Goal: Navigation & Orientation: Find specific page/section

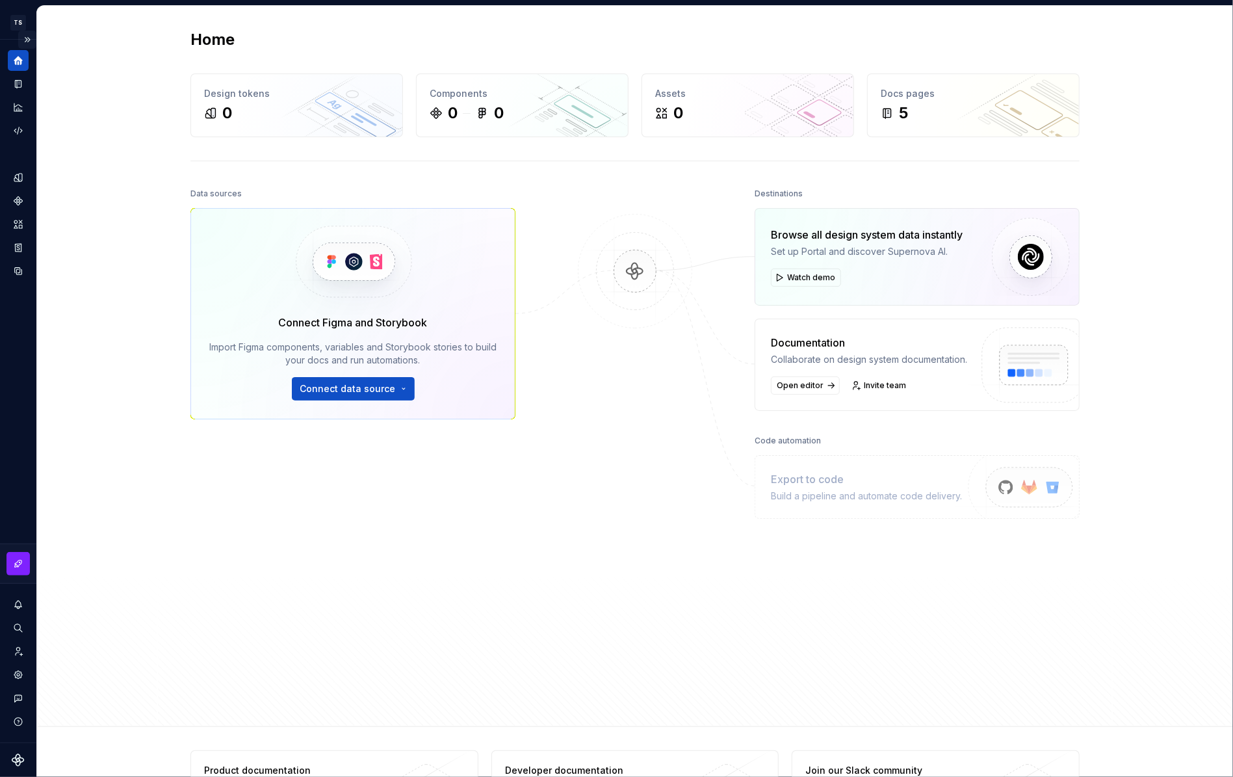
click at [29, 40] on button "Expand sidebar" at bounding box center [27, 40] width 18 height 18
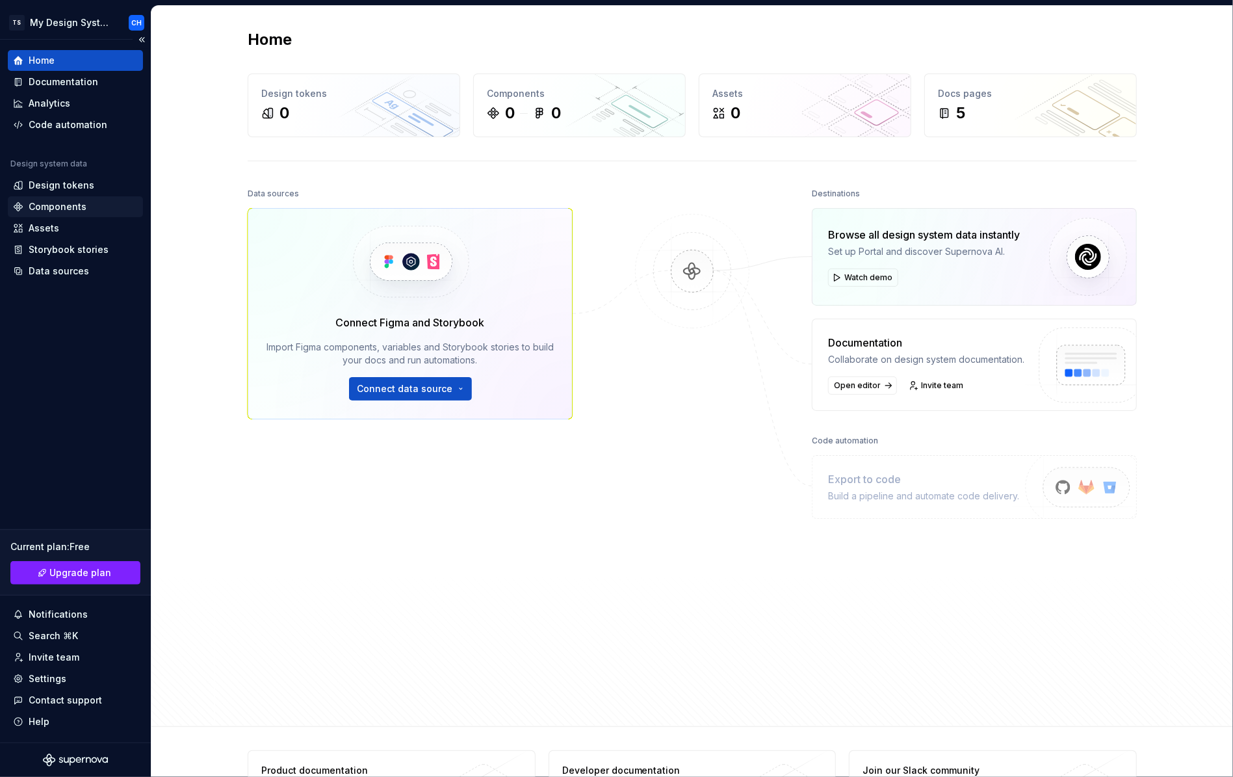
click at [52, 205] on div "Components" at bounding box center [58, 206] width 58 height 13
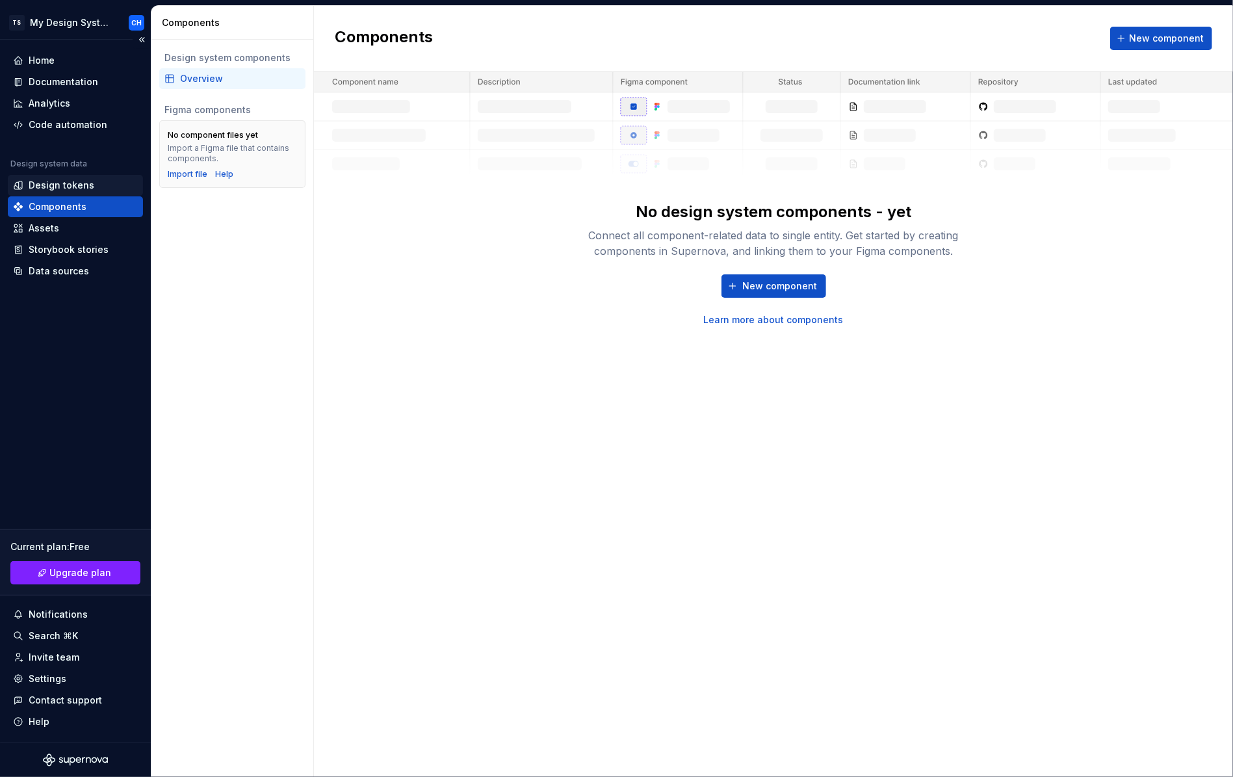
click at [50, 187] on div "Design tokens" at bounding box center [62, 185] width 66 height 13
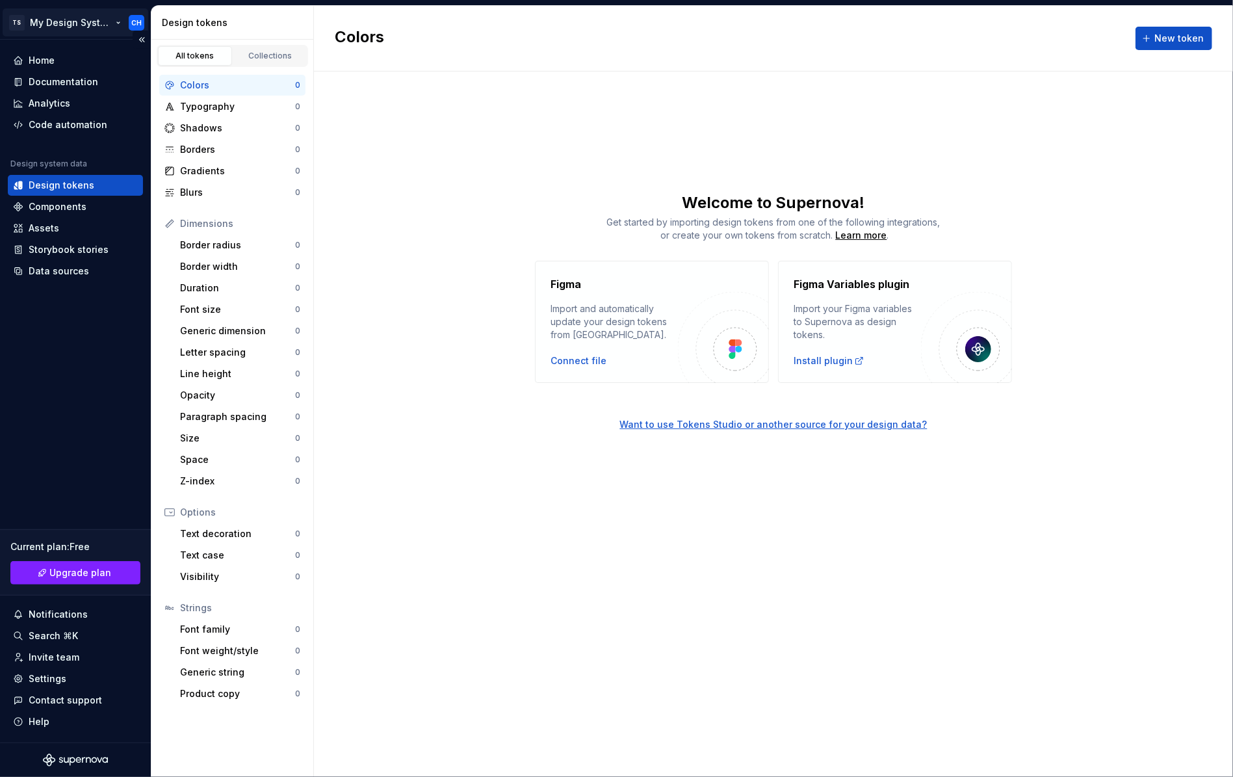
click at [70, 23] on html "TS My Design System CH Home Documentation Analytics Code automation Design syst…" at bounding box center [616, 388] width 1233 height 777
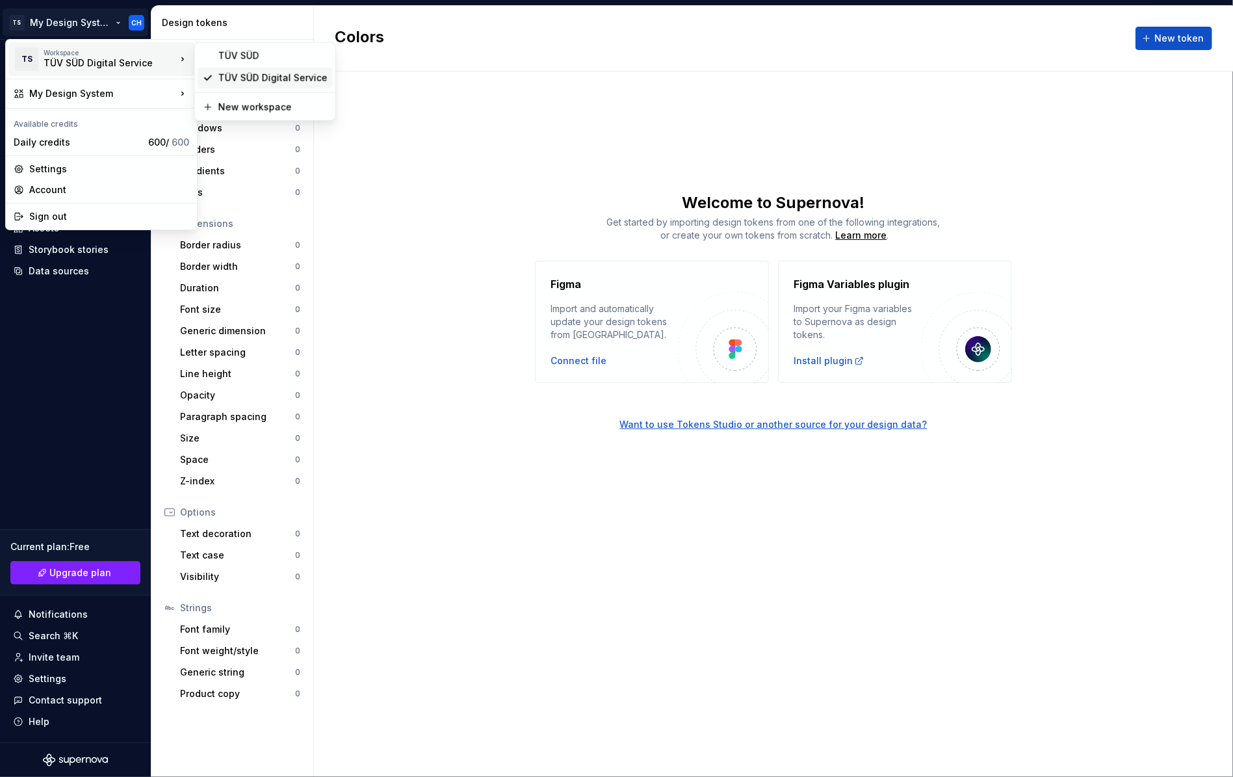
click at [234, 81] on div "TÜV SÜD Digital Service" at bounding box center [272, 78] width 109 height 13
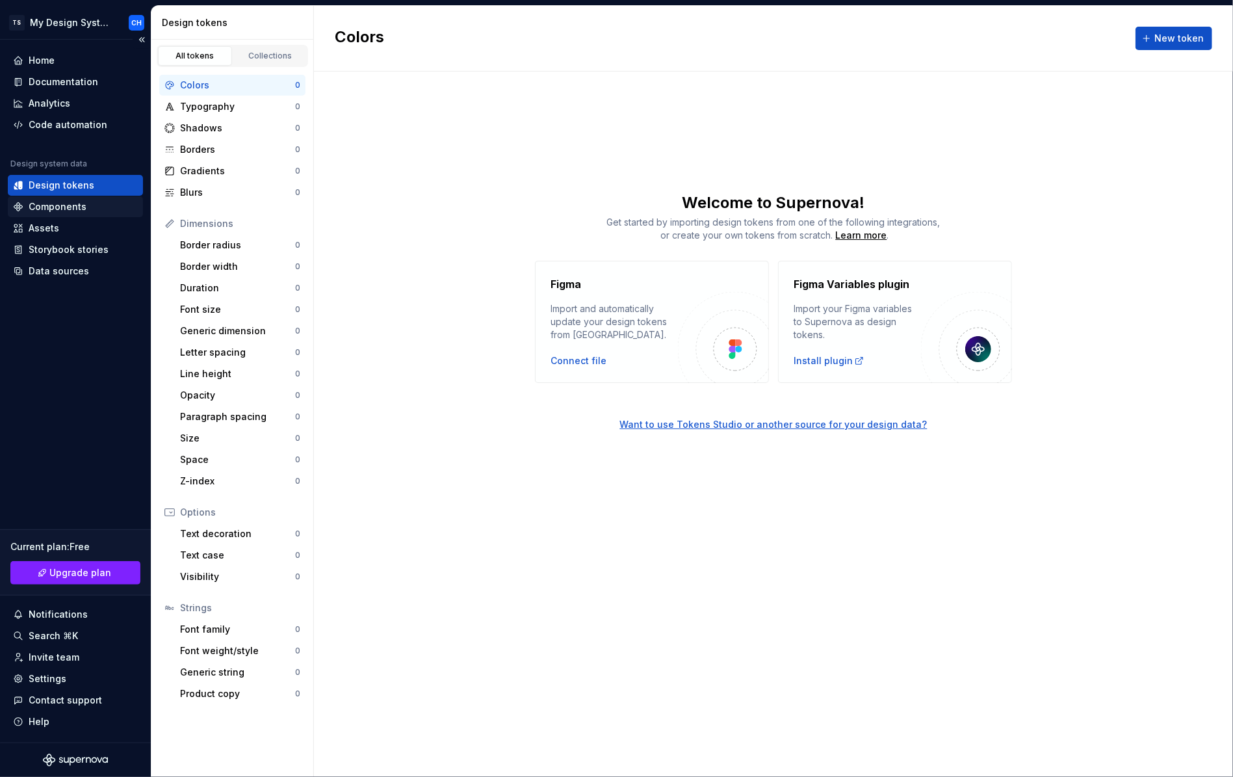
click at [69, 203] on div "Components" at bounding box center [58, 206] width 58 height 13
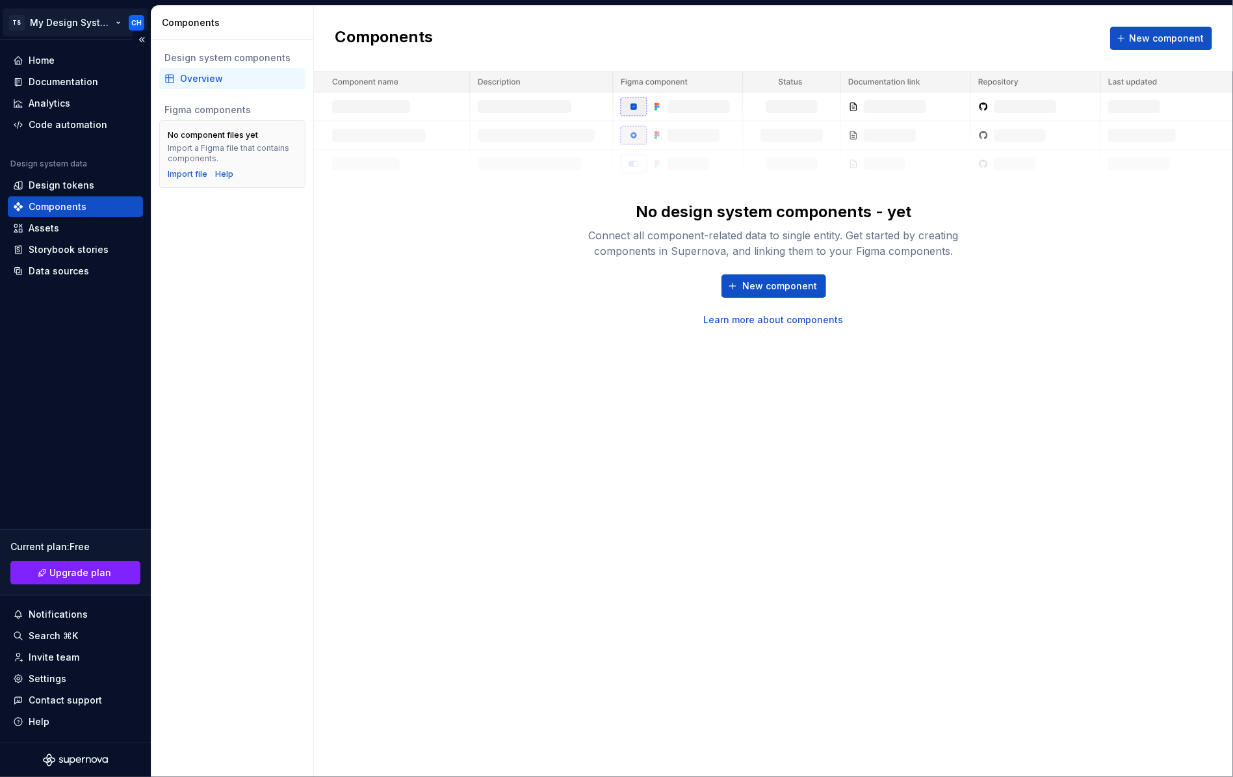
click at [109, 20] on html "TS My Design System CH Home Documentation Analytics Code automation Design syst…" at bounding box center [616, 388] width 1233 height 777
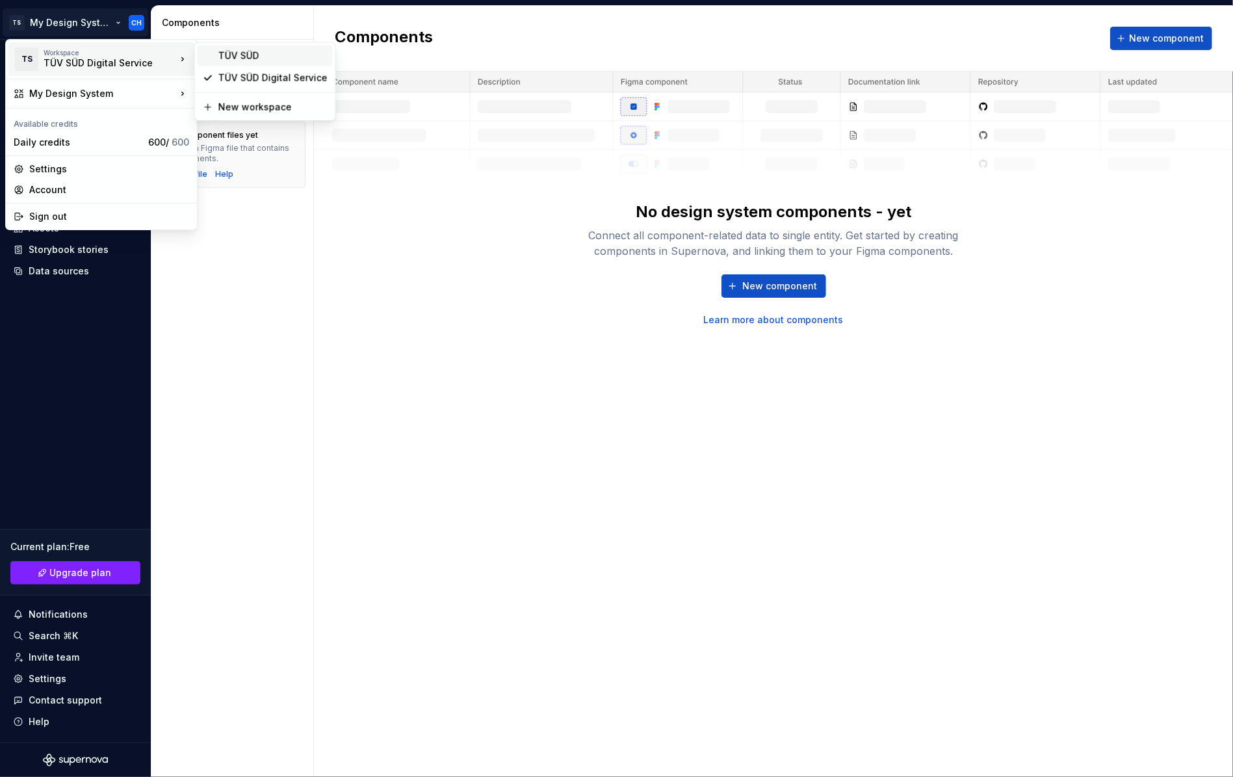
click at [224, 57] on div "TÜV SÜD" at bounding box center [272, 55] width 109 height 13
